Goal: Task Accomplishment & Management: Manage account settings

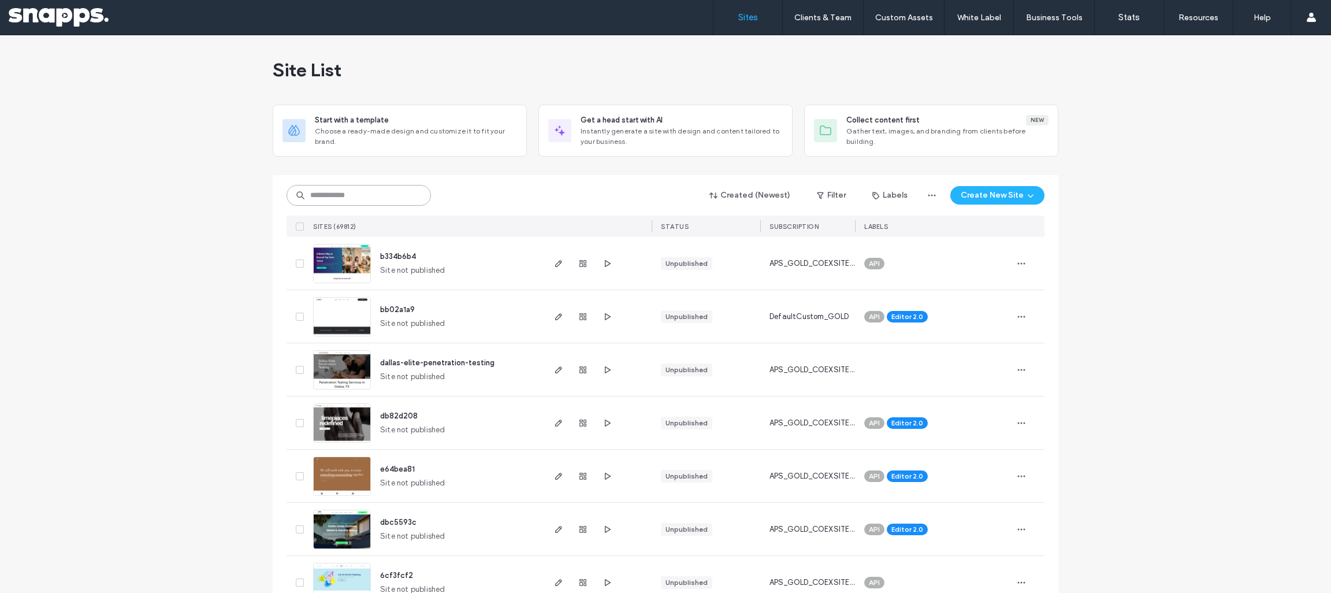
click at [348, 197] on input at bounding box center [358, 195] width 144 height 21
type input "**********"
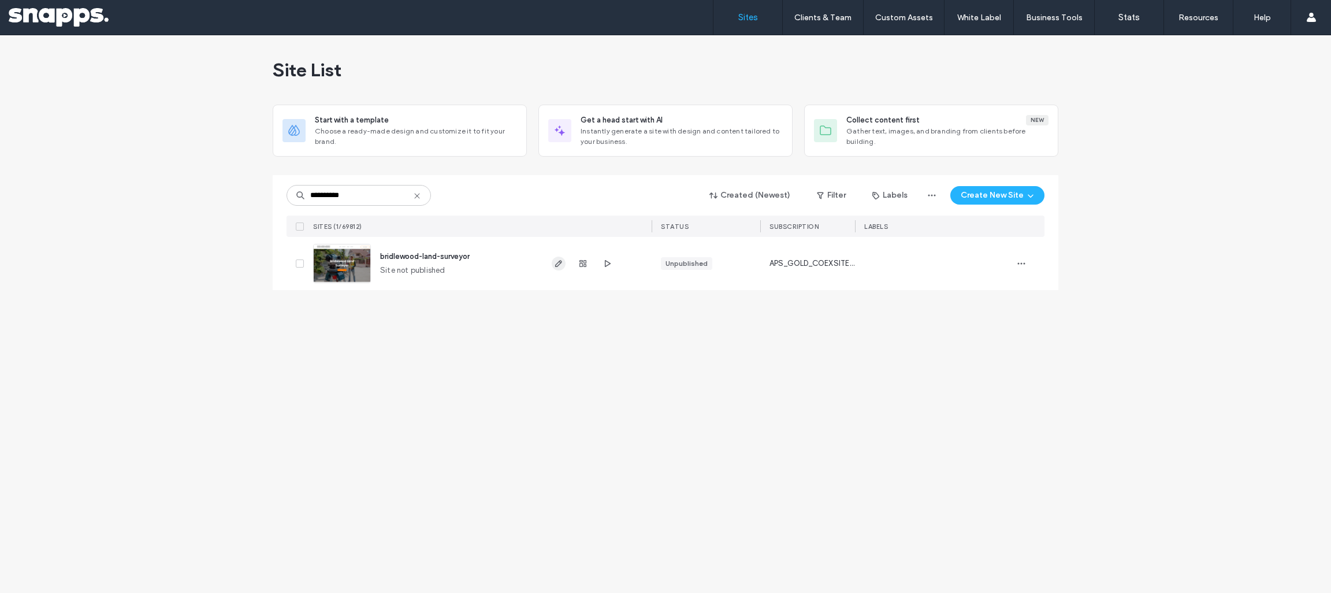
click at [558, 262] on use "button" at bounding box center [558, 263] width 7 height 7
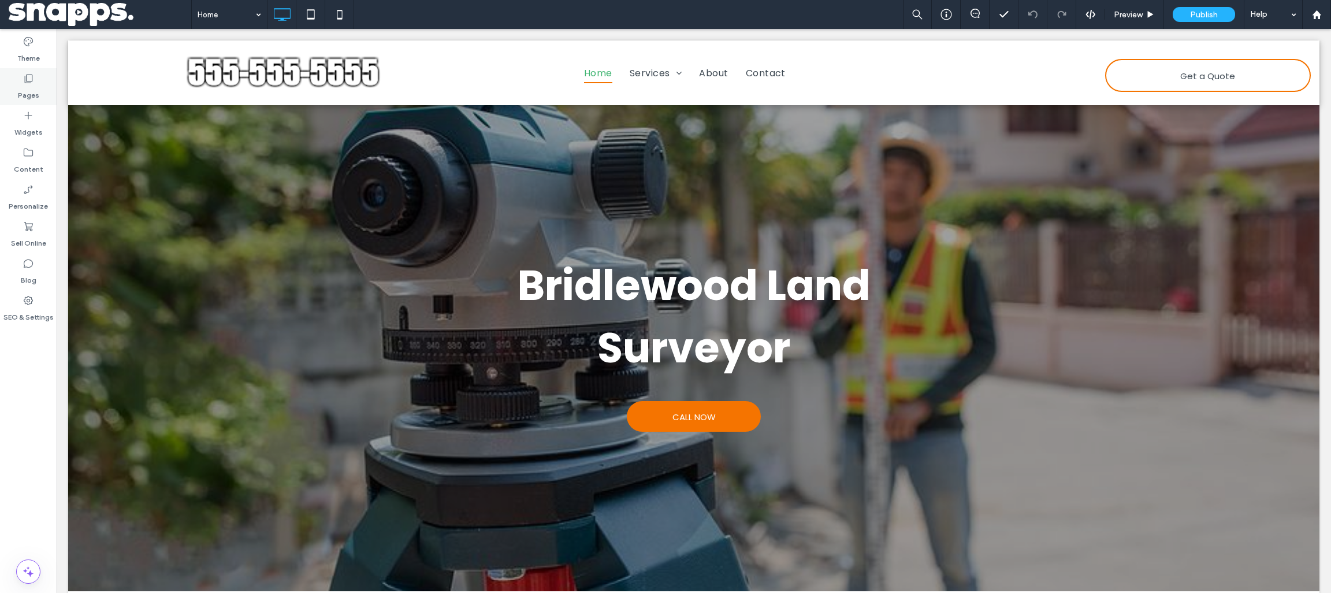
click at [47, 68] on div "Pages" at bounding box center [28, 86] width 57 height 37
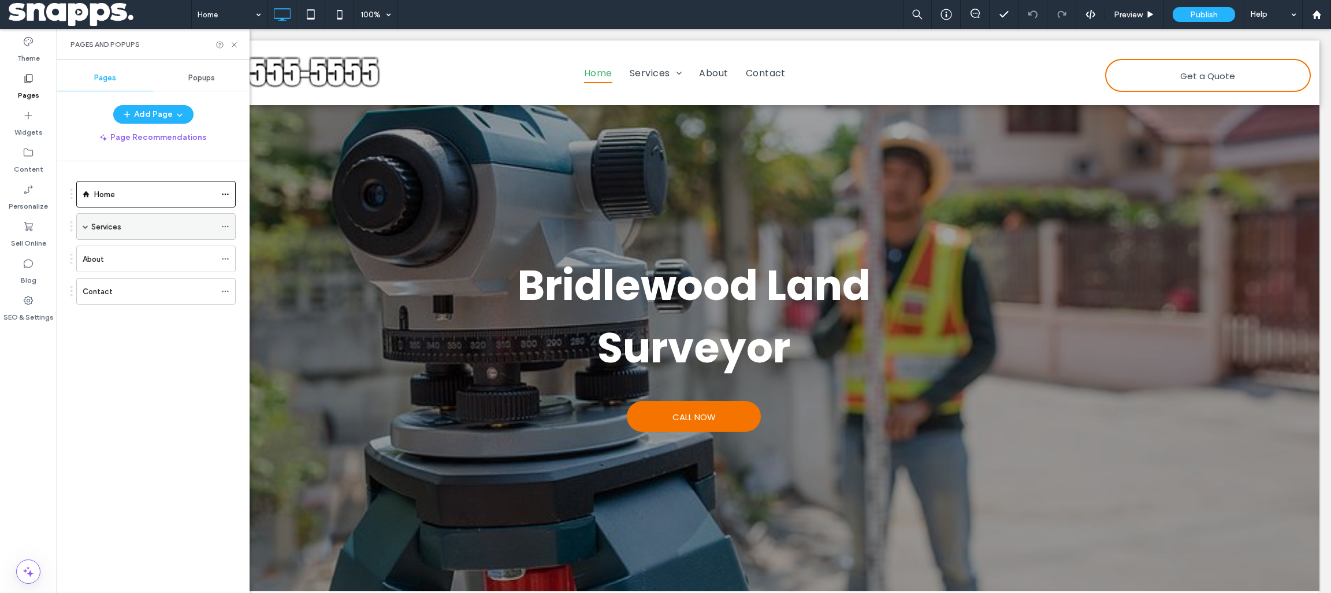
click at [127, 218] on div "Services" at bounding box center [153, 226] width 124 height 25
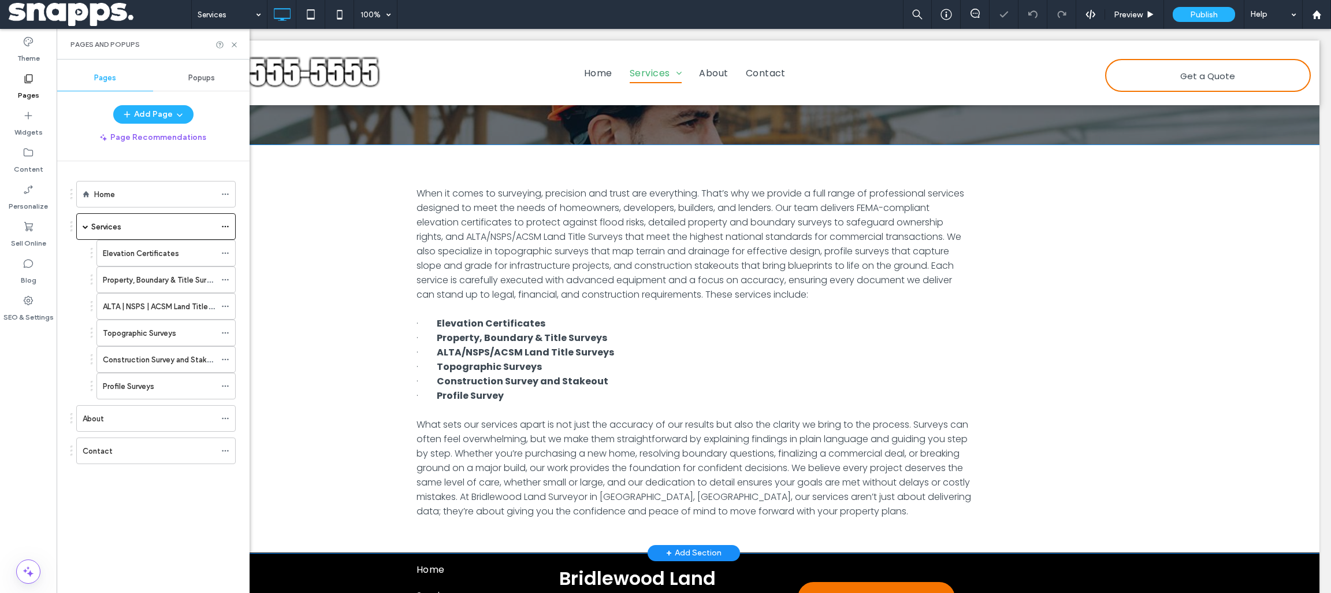
scroll to position [143, 0]
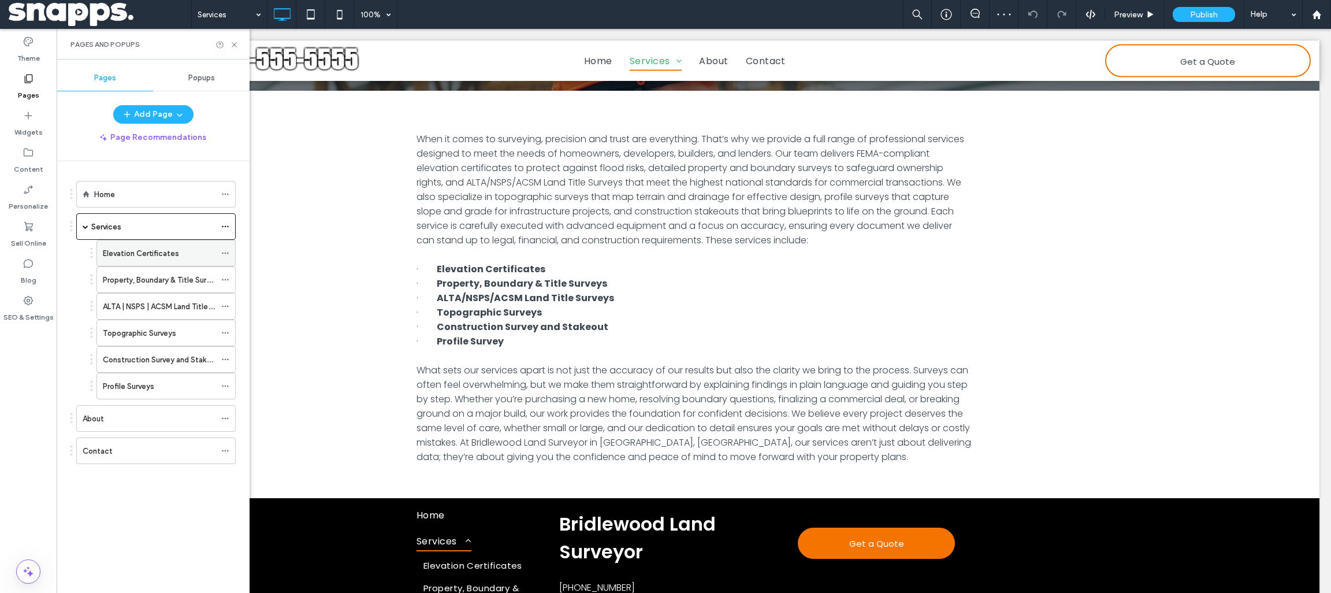
click at [143, 247] on label "Elevation Certificates" at bounding box center [141, 253] width 76 height 20
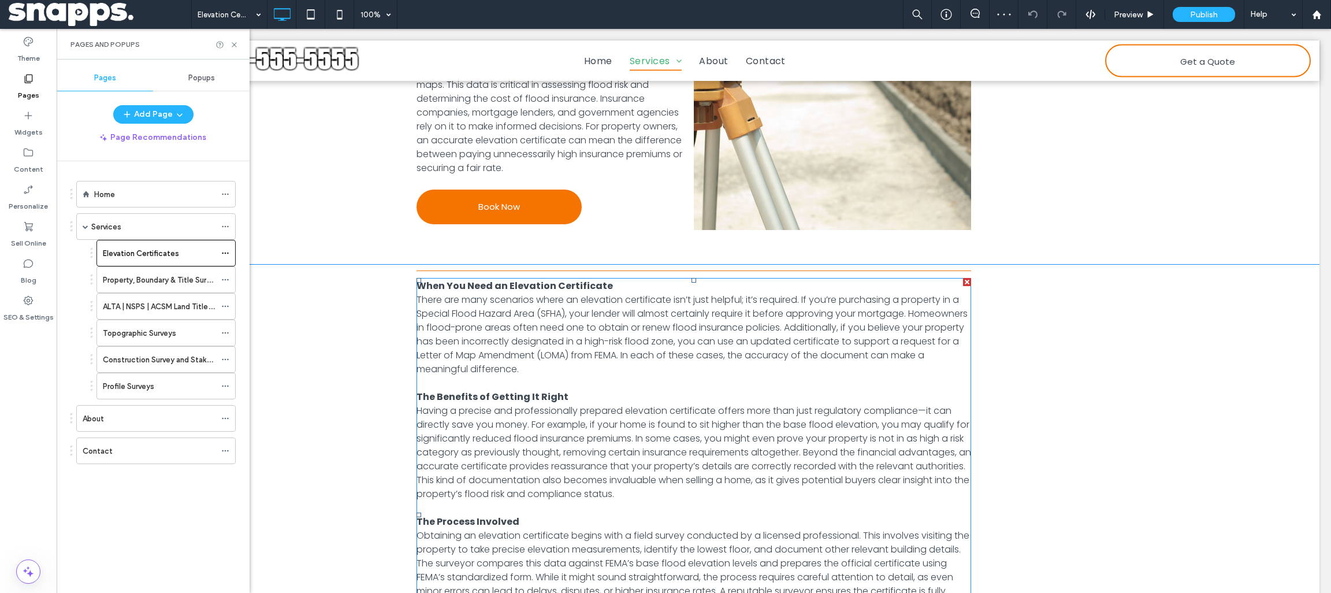
scroll to position [357, 0]
click at [166, 289] on div "Property, Boundary & Title Surveys" at bounding box center [159, 279] width 113 height 25
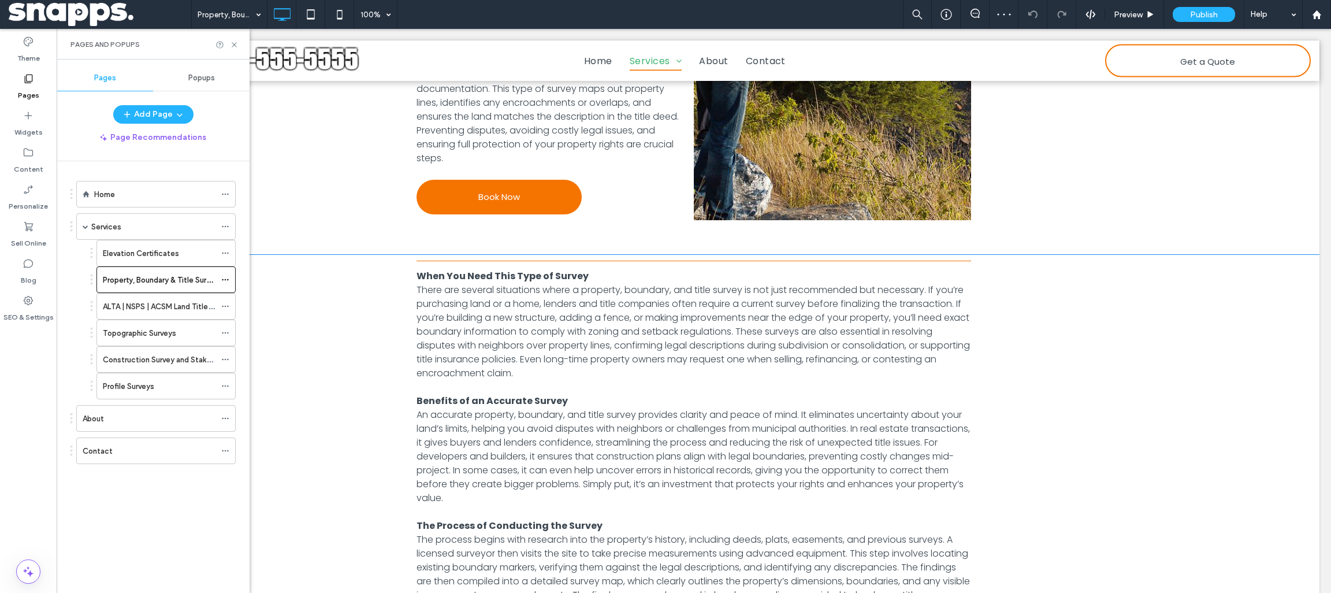
scroll to position [820, 0]
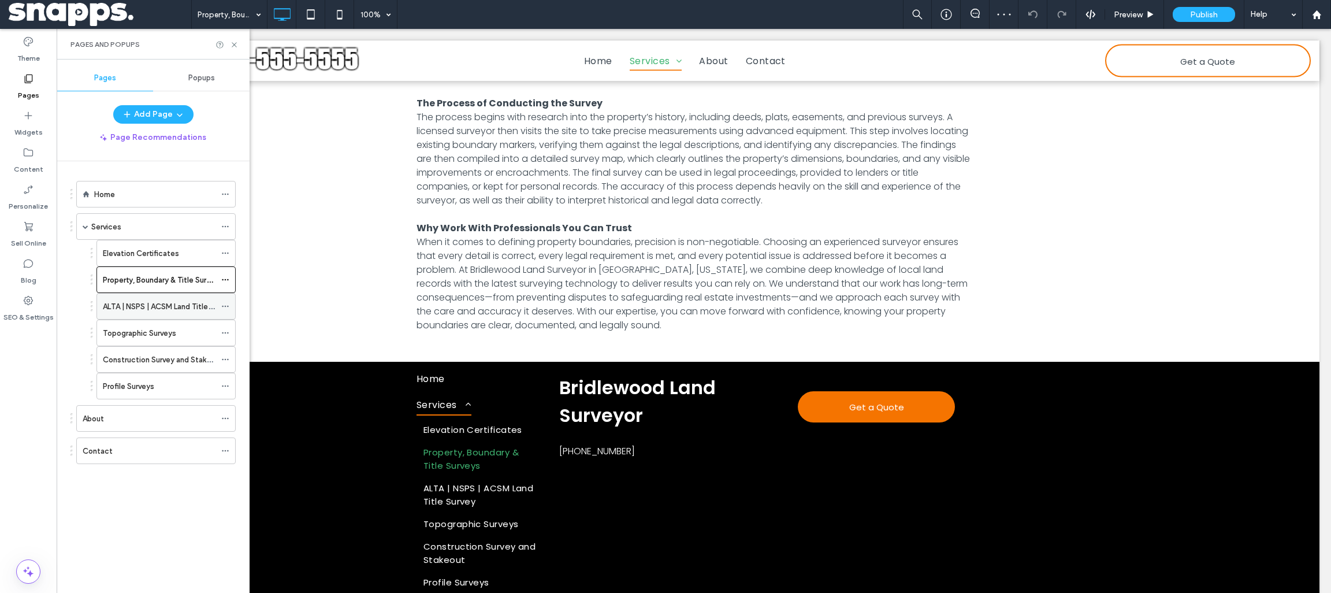
click at [192, 308] on label "ALTA | NSPS | ACSM Land Title Survey" at bounding box center [168, 306] width 130 height 20
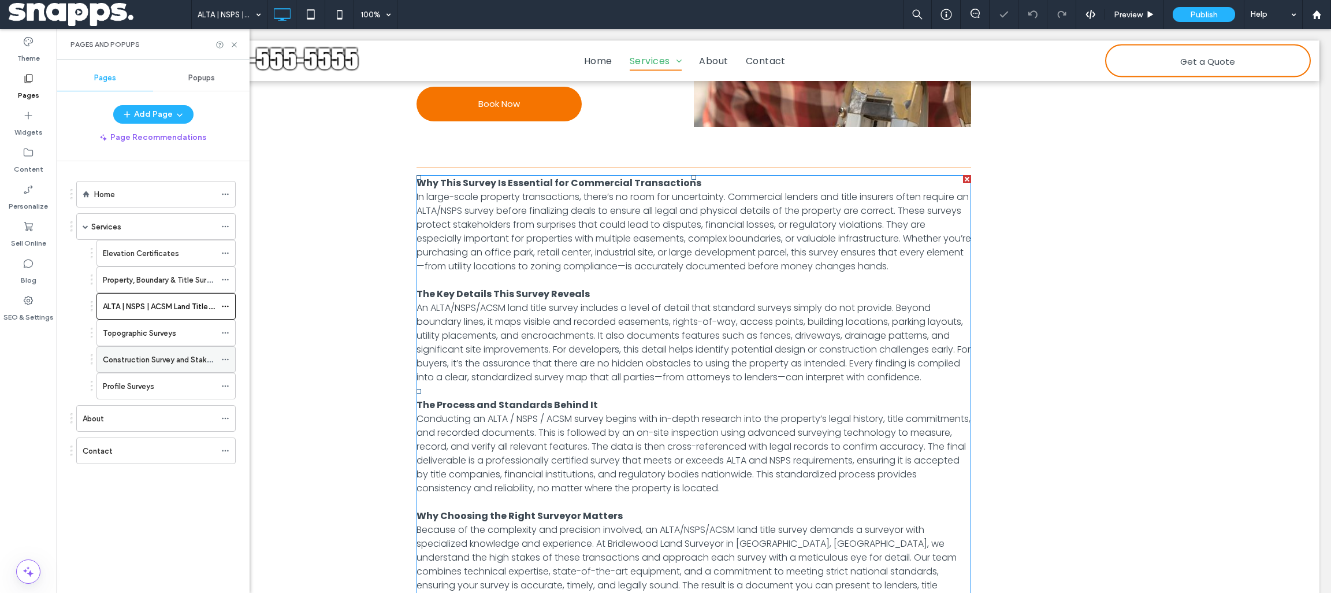
scroll to position [512, 0]
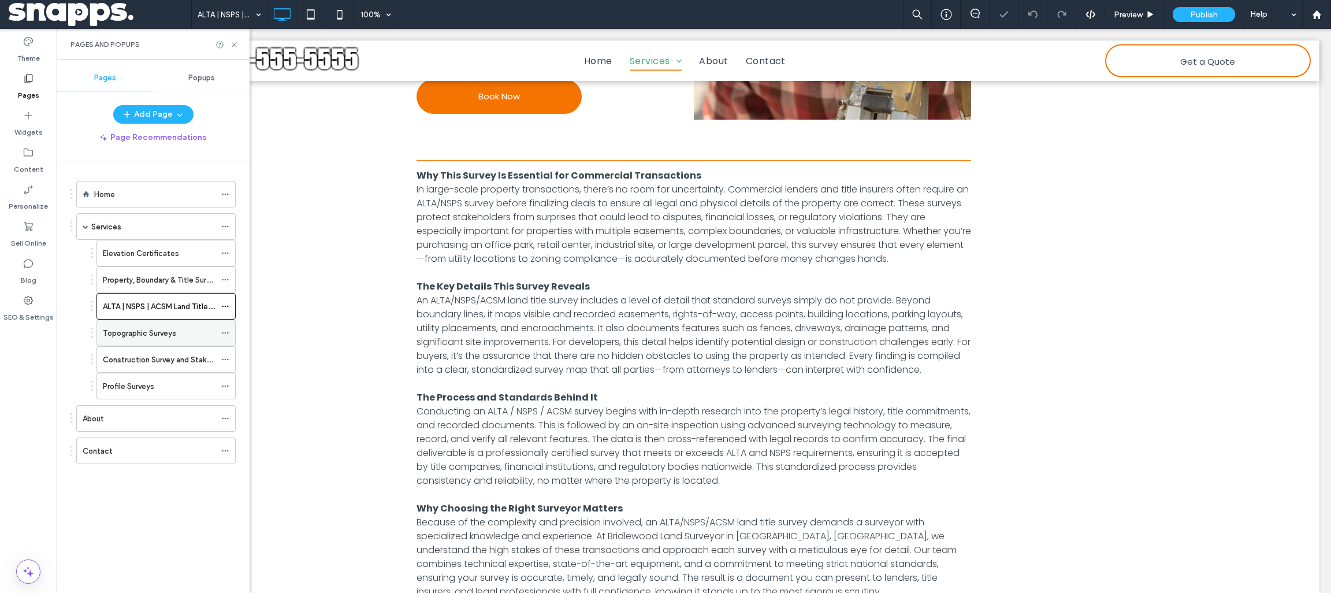
click at [152, 332] on label "Topographic Surveys" at bounding box center [139, 333] width 73 height 20
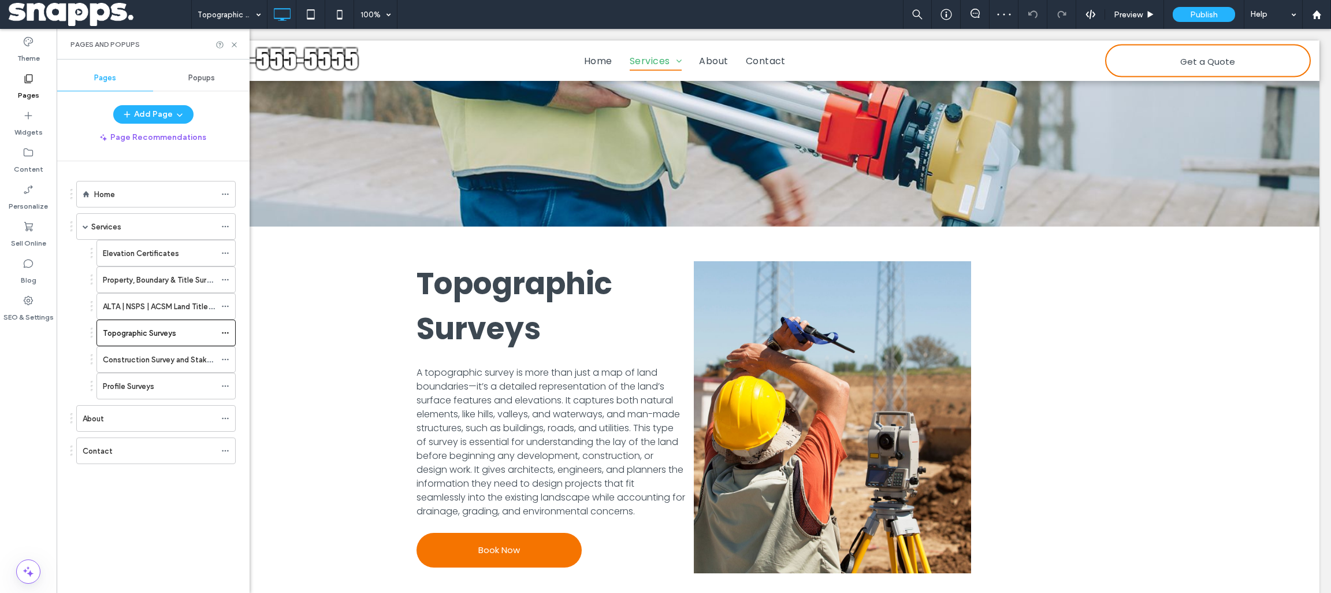
scroll to position [513, 0]
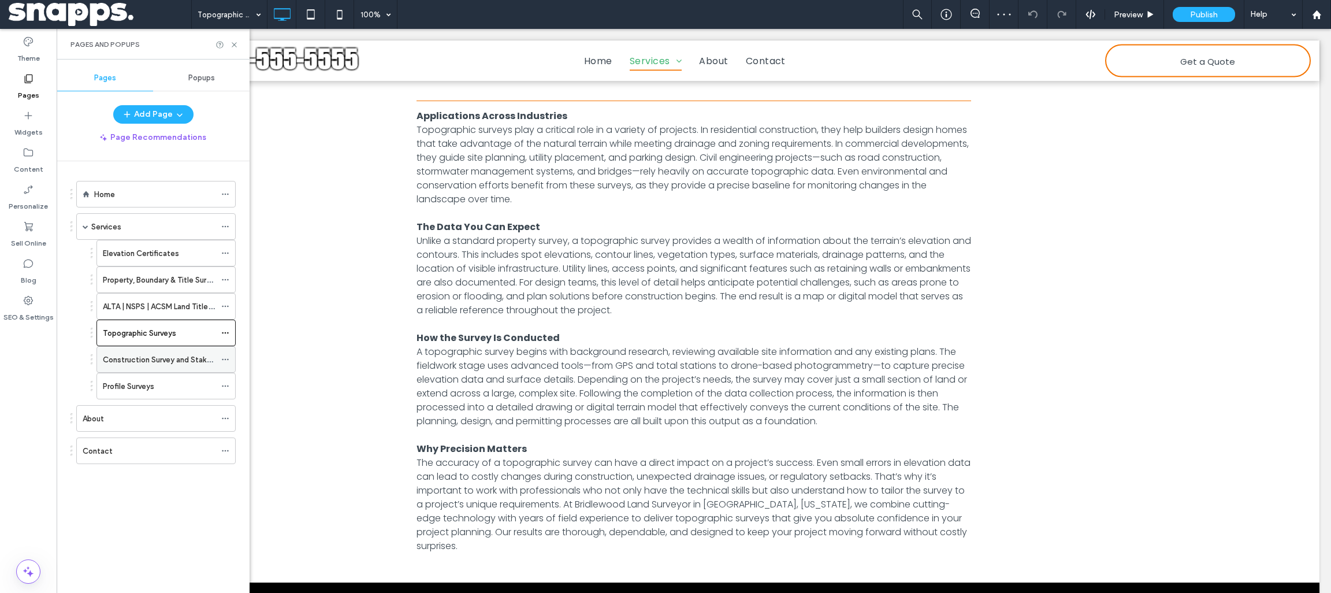
click at [205, 359] on label "Construction Survey and Stakeout" at bounding box center [163, 359] width 120 height 20
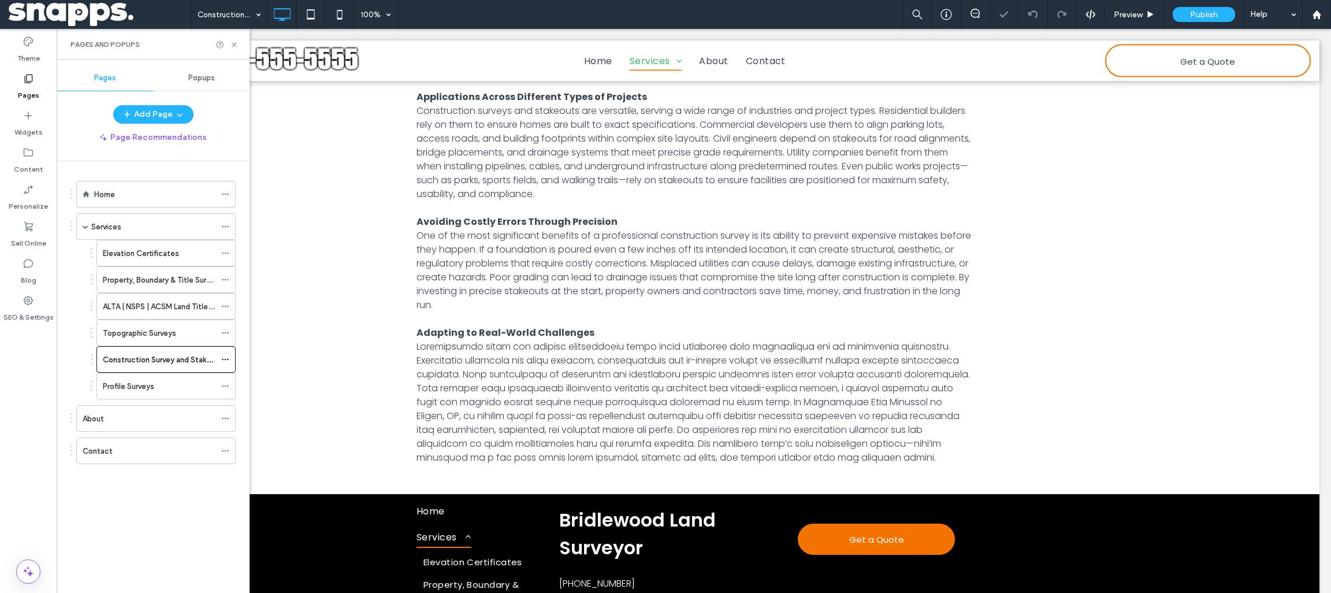
scroll to position [930, 0]
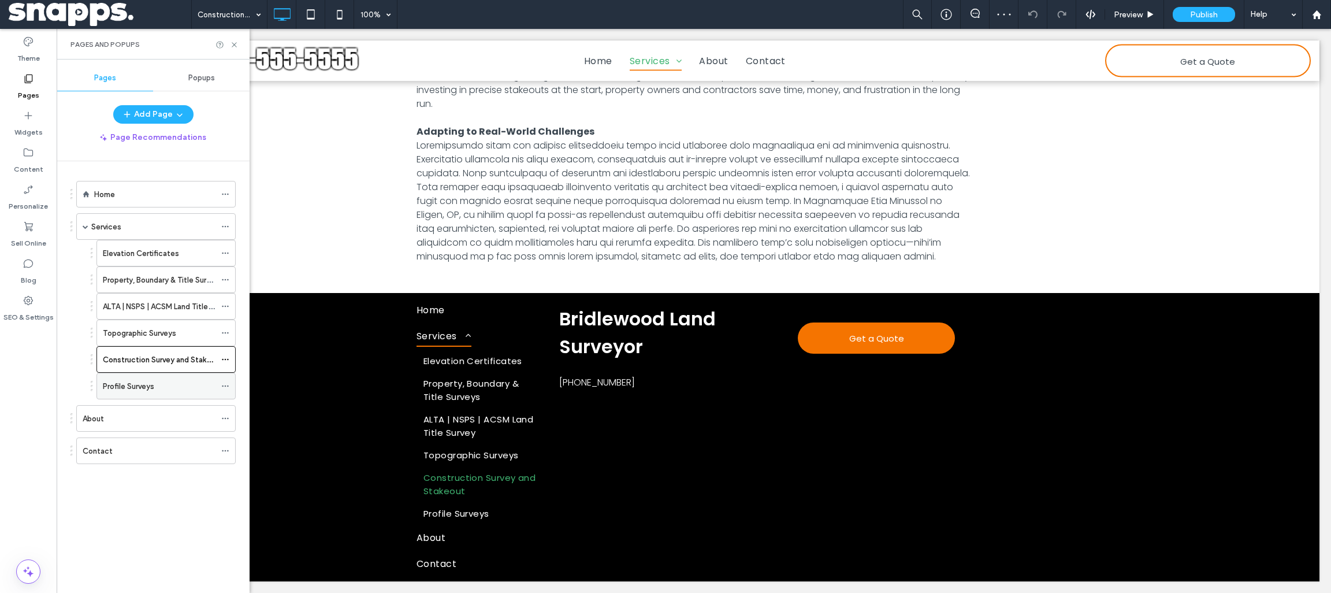
click at [107, 373] on div "Profile Surveys" at bounding box center [159, 385] width 113 height 25
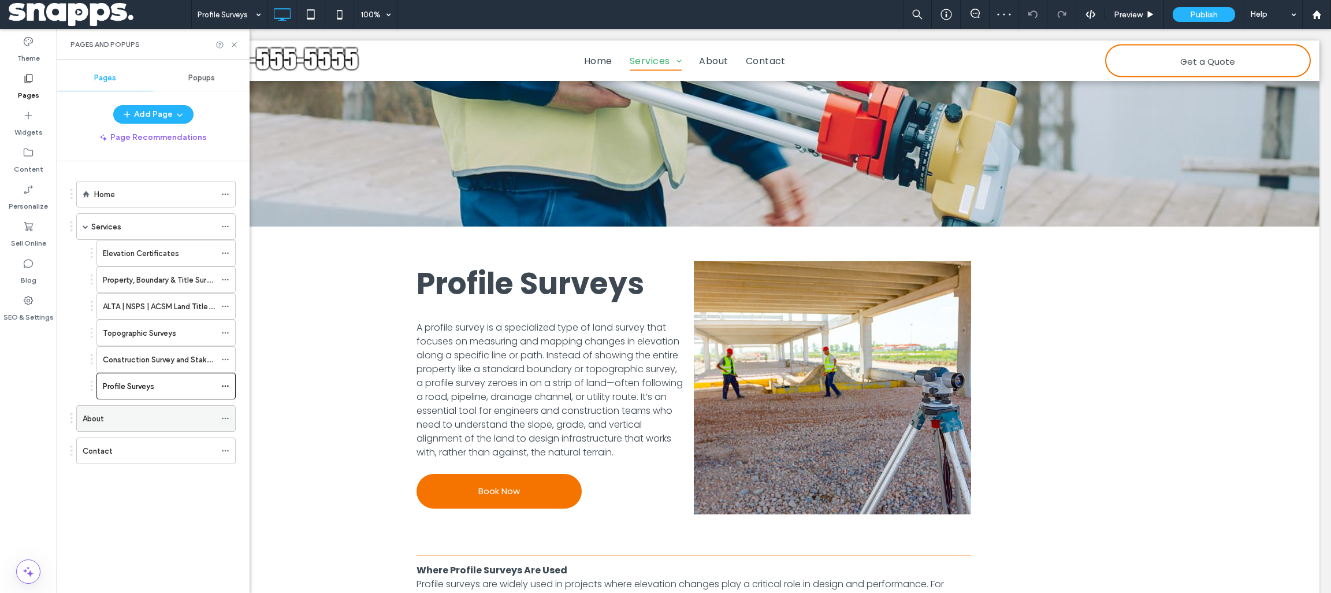
scroll to position [500, 0]
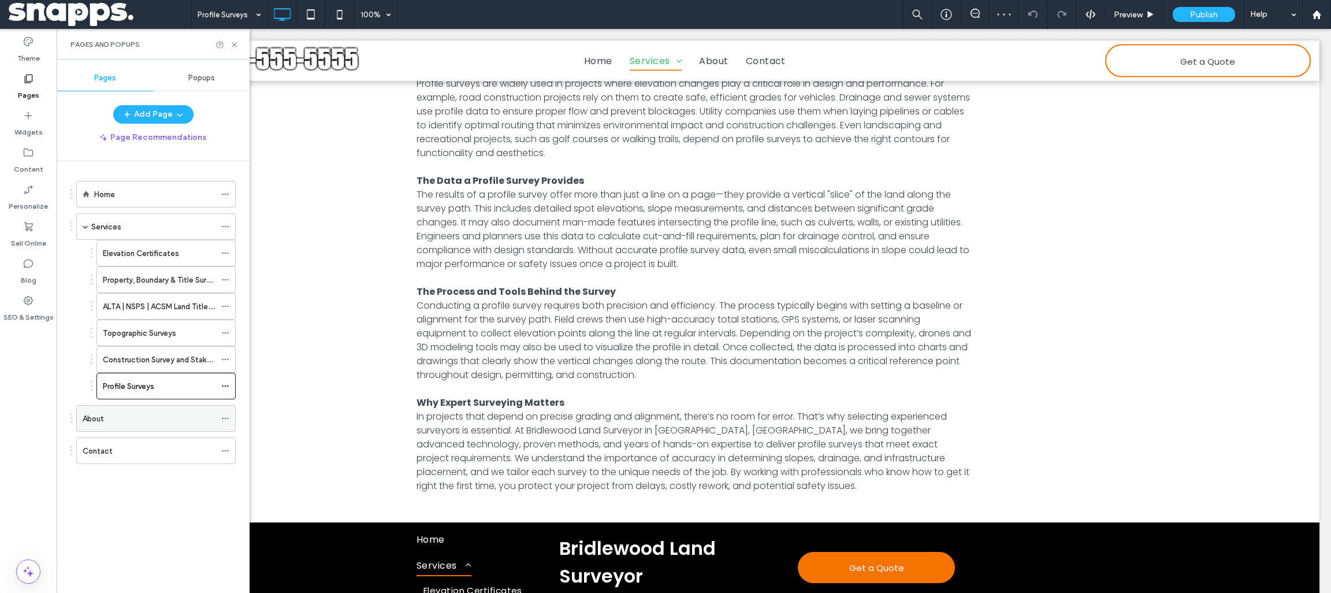
click at [128, 421] on div "About" at bounding box center [149, 418] width 133 height 12
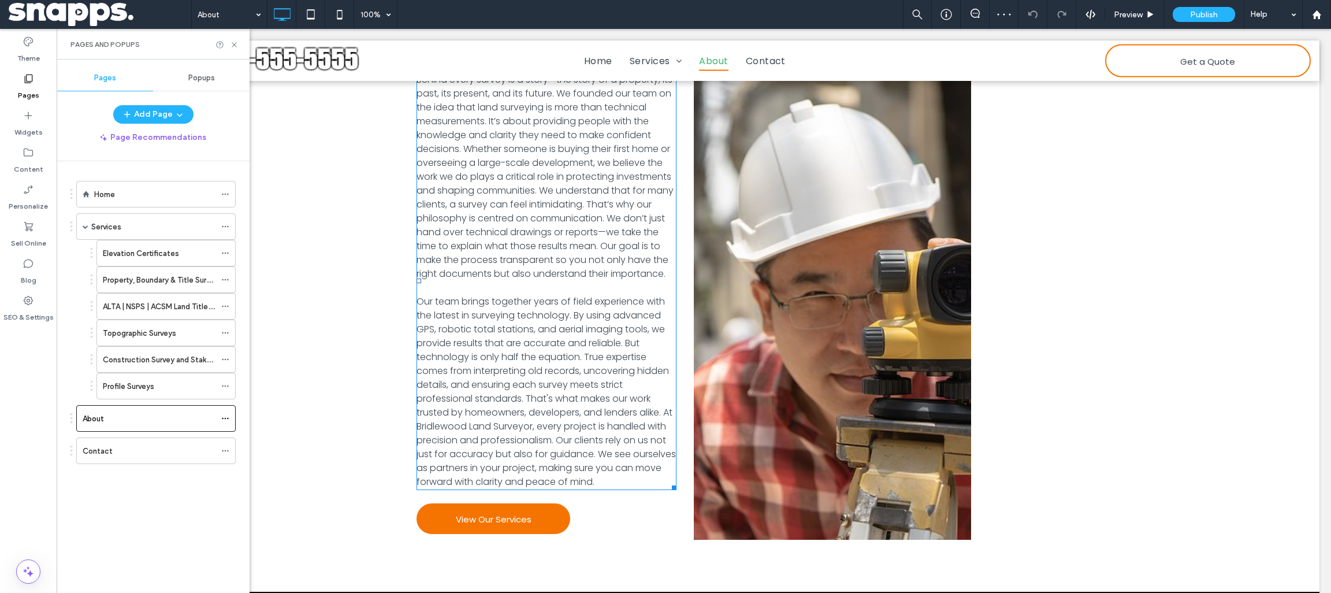
scroll to position [367, 0]
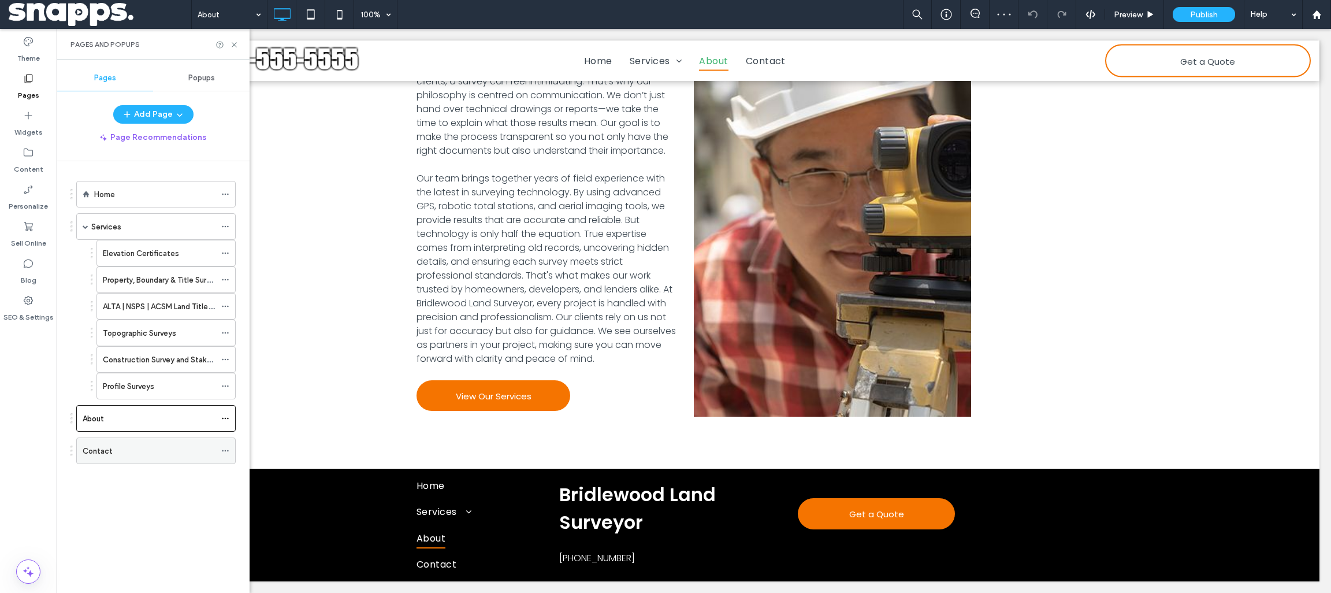
click at [158, 450] on div "Contact" at bounding box center [149, 451] width 133 height 12
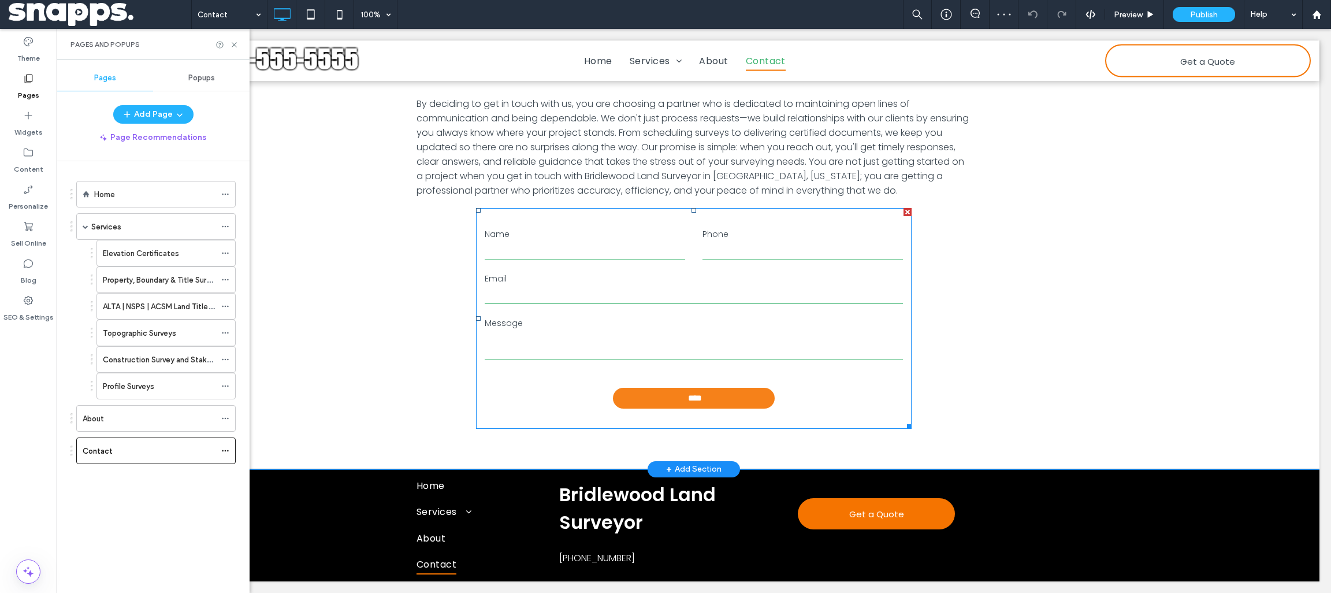
click at [653, 408] on input "****" at bounding box center [695, 398] width 158 height 21
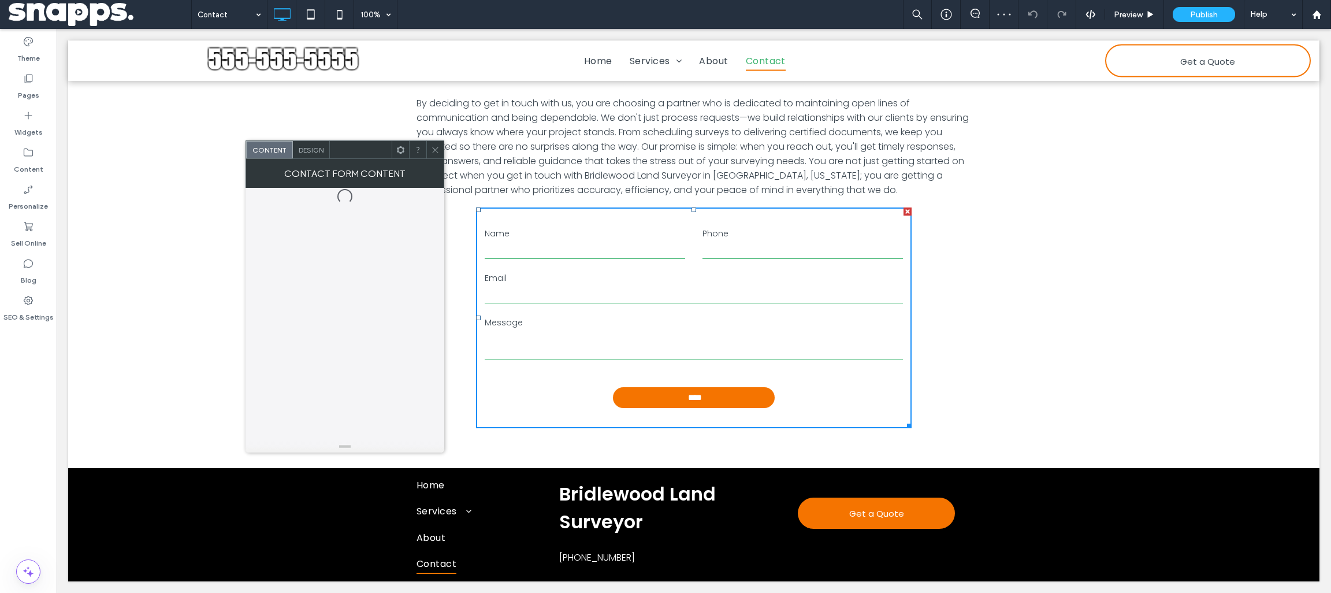
scroll to position [328, 0]
click at [360, 217] on div "Submission" at bounding box center [347, 209] width 62 height 25
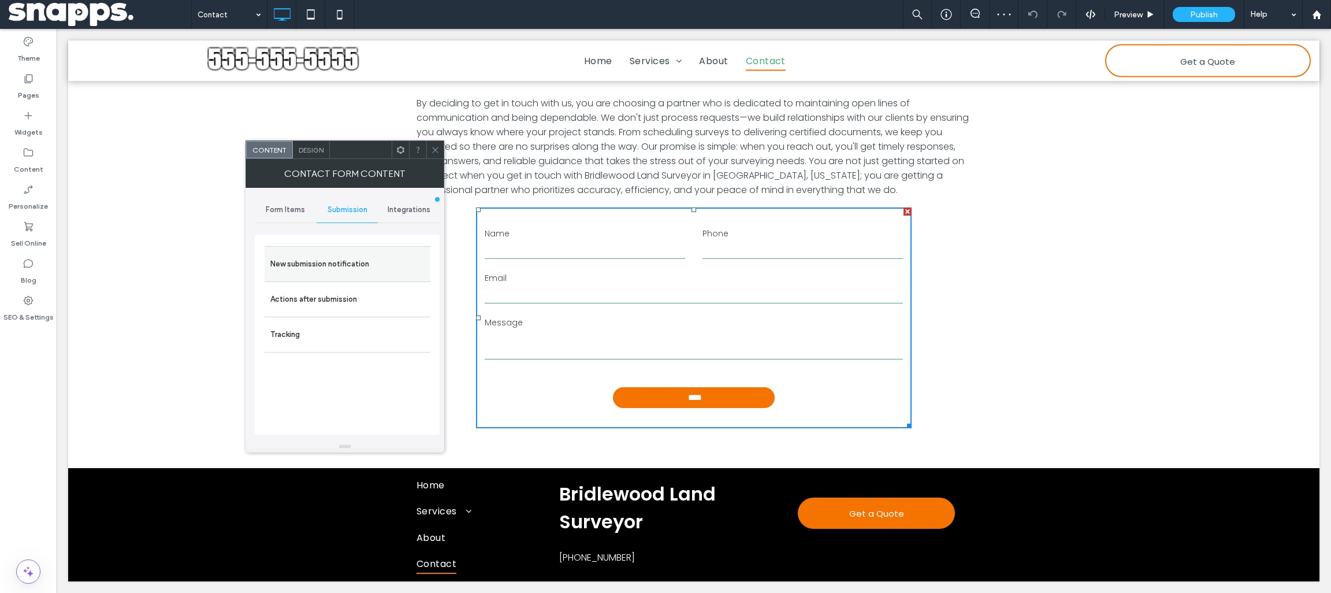
click at [330, 261] on label "New submission notification" at bounding box center [347, 263] width 154 height 23
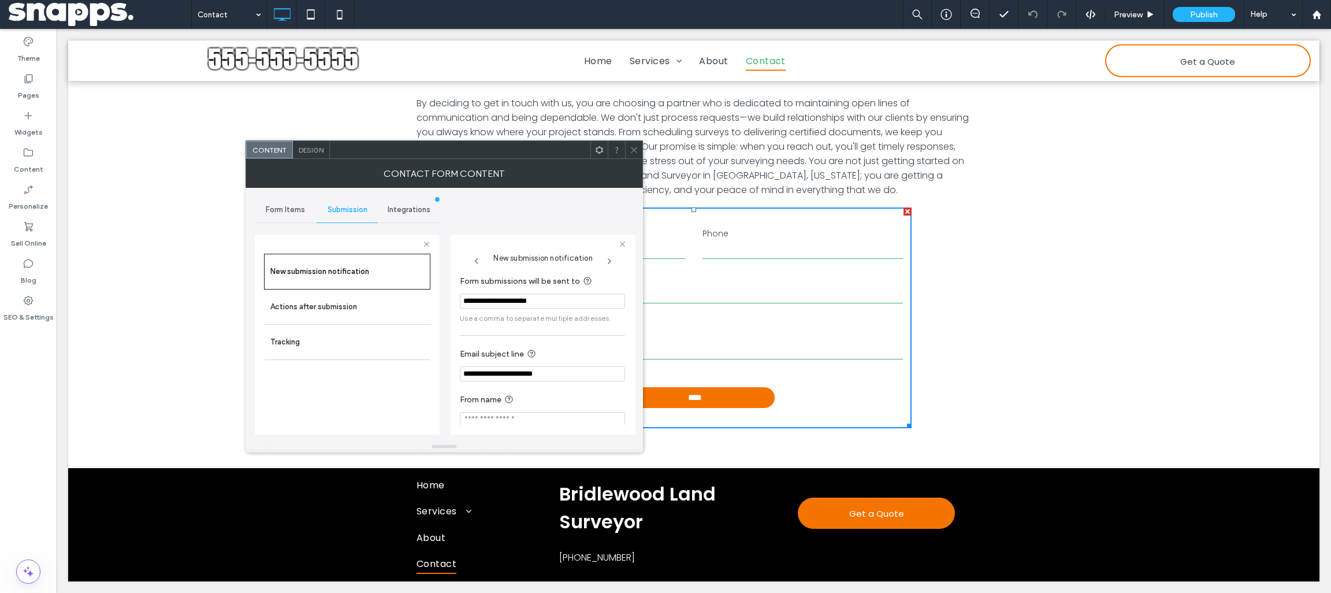
click at [638, 146] on div at bounding box center [633, 149] width 17 height 17
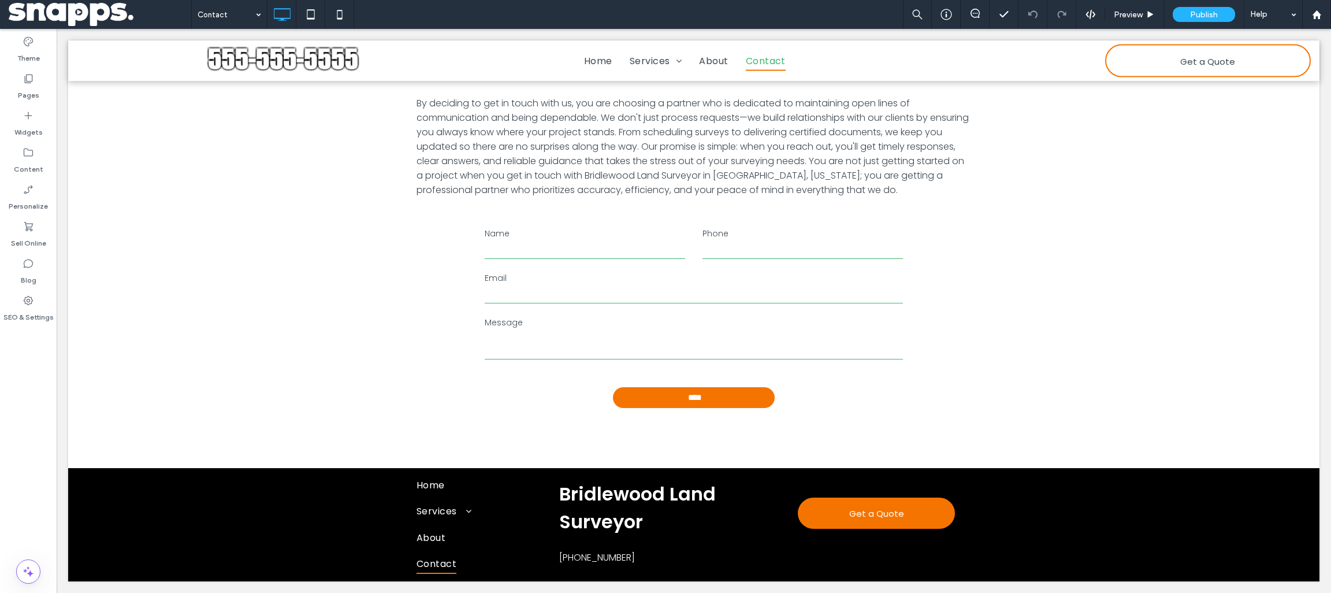
click at [359, 9] on div "Contact Preview Publish Help" at bounding box center [760, 14] width 1139 height 29
click at [352, 14] on div at bounding box center [339, 14] width 28 height 23
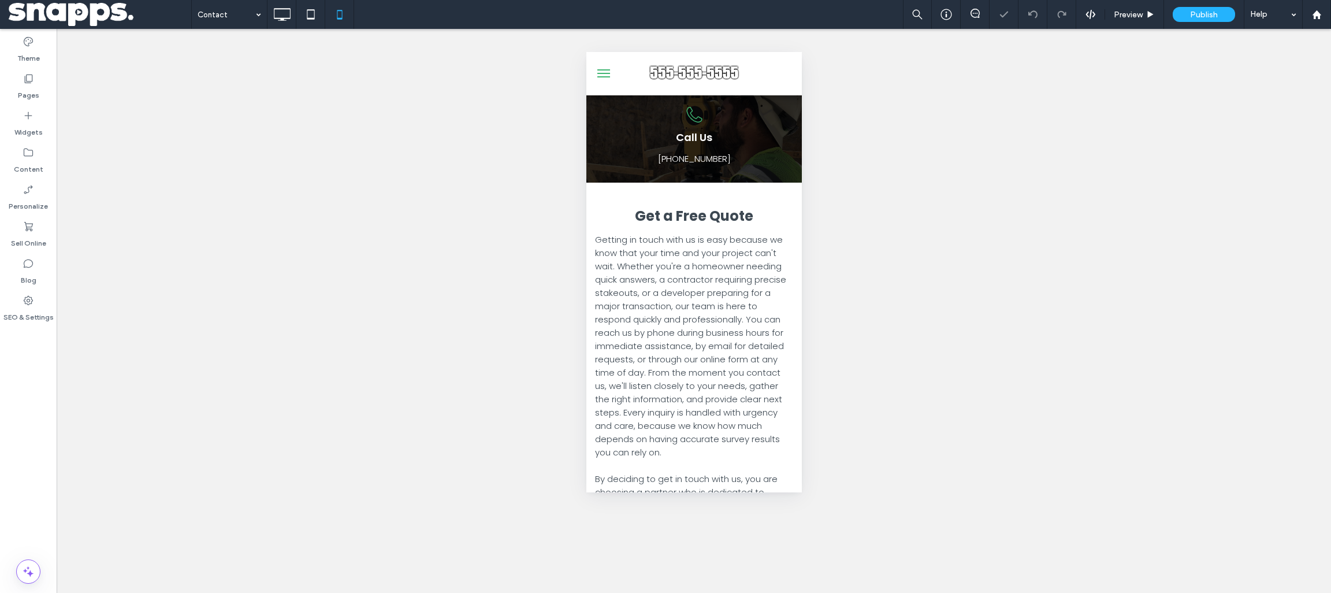
scroll to position [0, 0]
click at [32, 79] on icon at bounding box center [29, 79] width 12 height 12
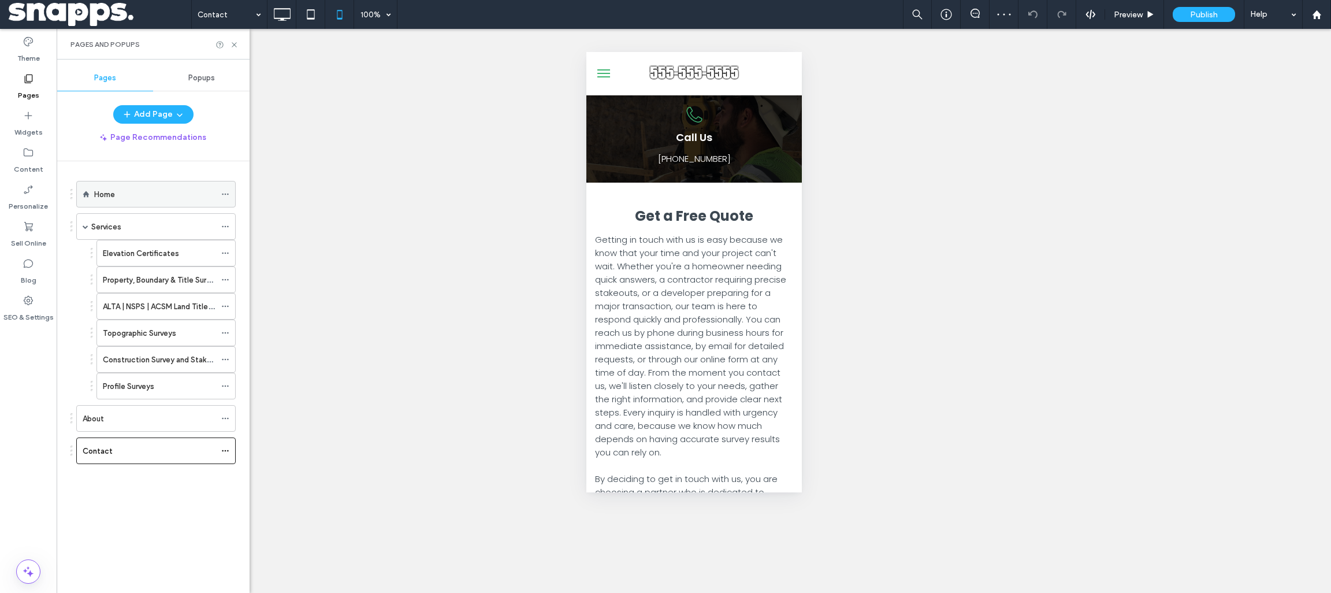
click at [107, 196] on label "Home" at bounding box center [104, 194] width 21 height 20
